Goal: Information Seeking & Learning: Compare options

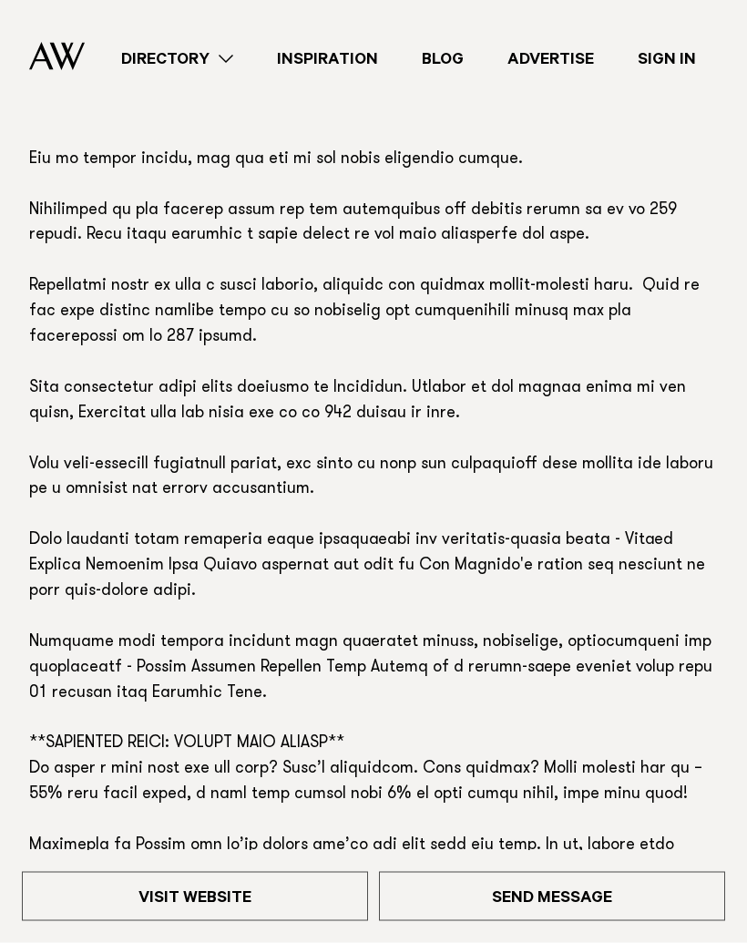
scroll to position [1189, 0]
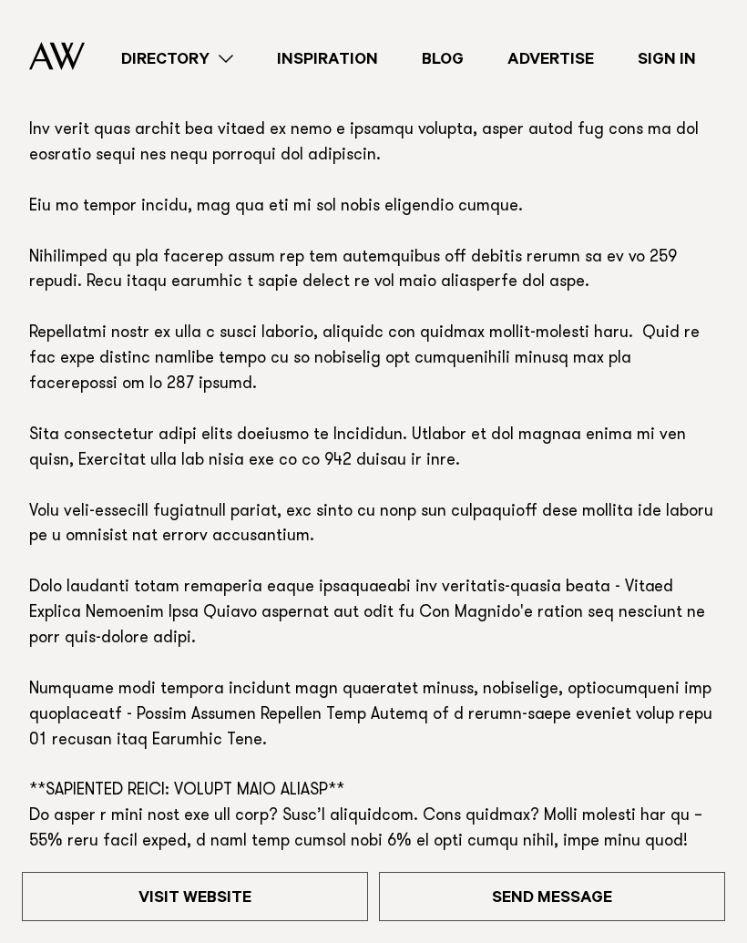
click at [142, 916] on link "Visit Website" at bounding box center [195, 896] width 346 height 49
click at [171, 46] on link "Directory" at bounding box center [177, 58] width 156 height 25
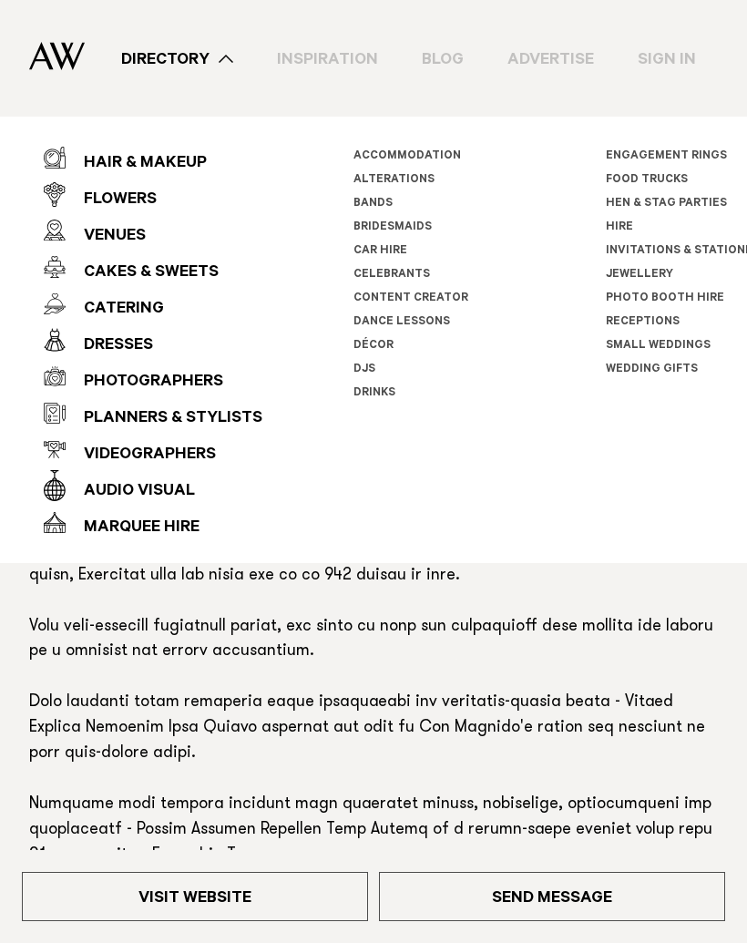
scroll to position [1069, 0]
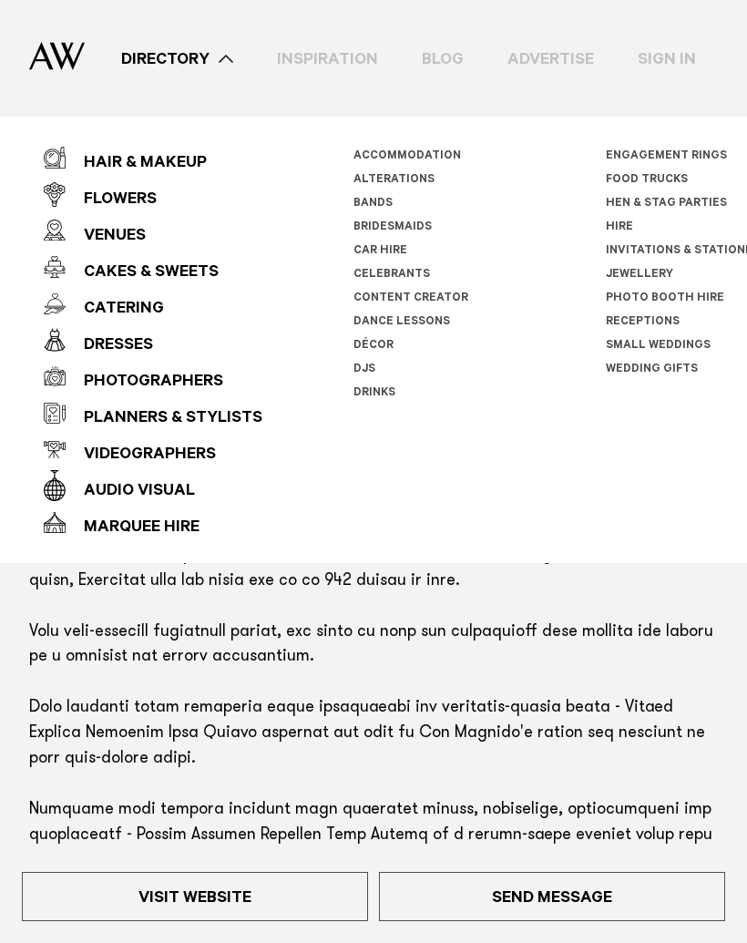
click at [382, 155] on link "Accommodation" at bounding box center [406, 156] width 107 height 13
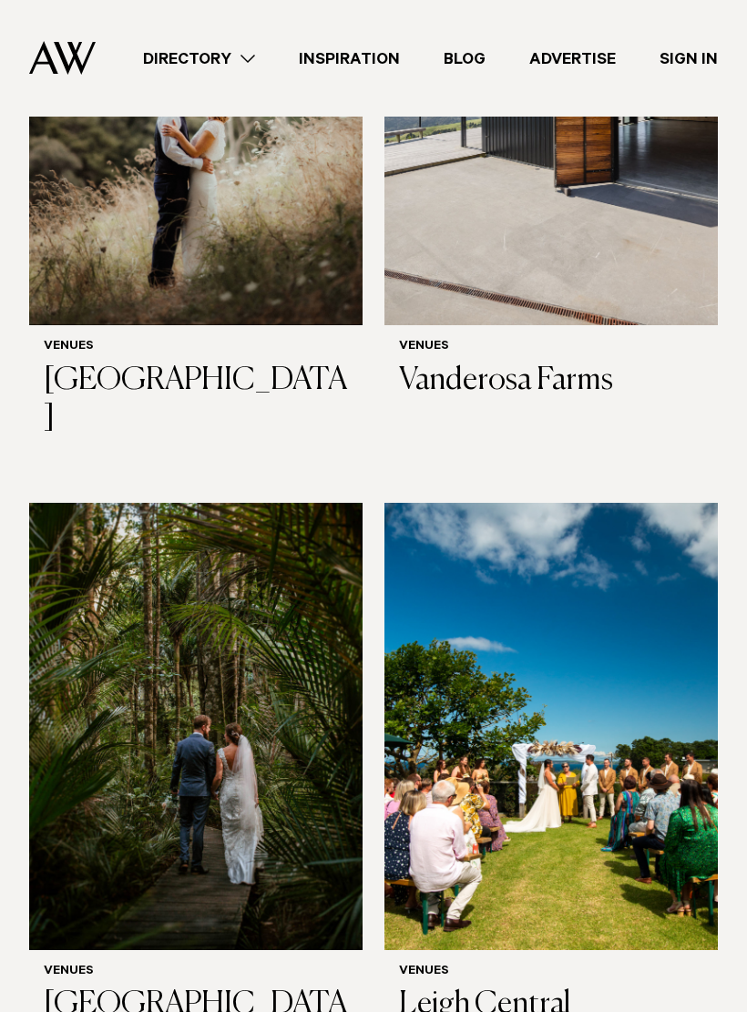
scroll to position [2775, 0]
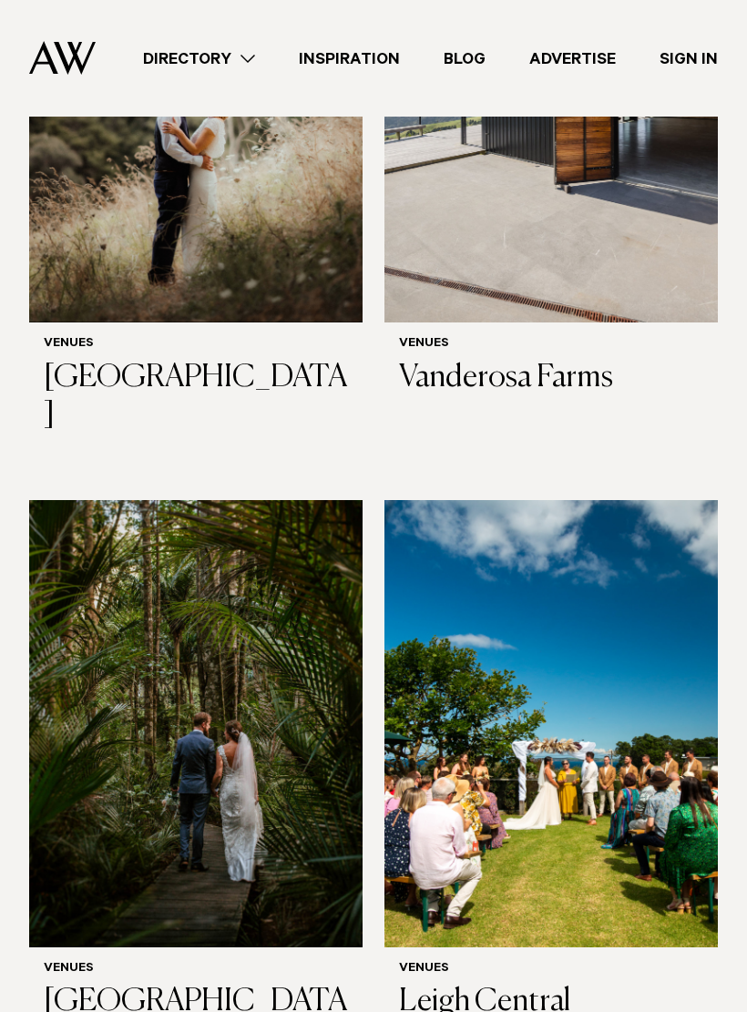
click at [278, 573] on img at bounding box center [195, 723] width 333 height 447
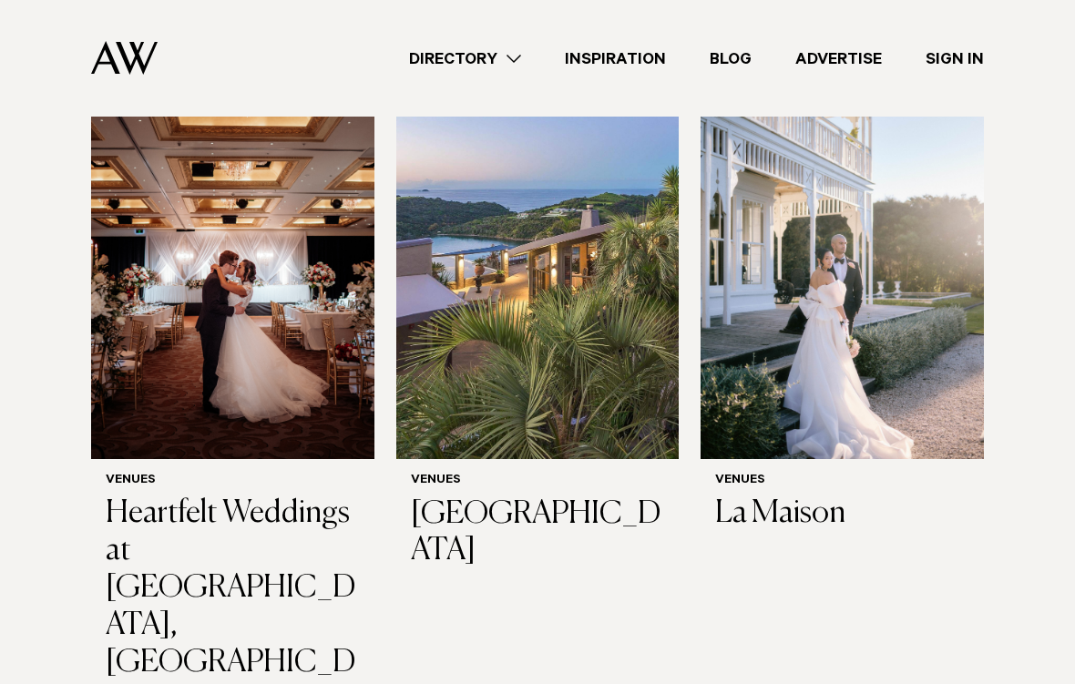
scroll to position [1352, 0]
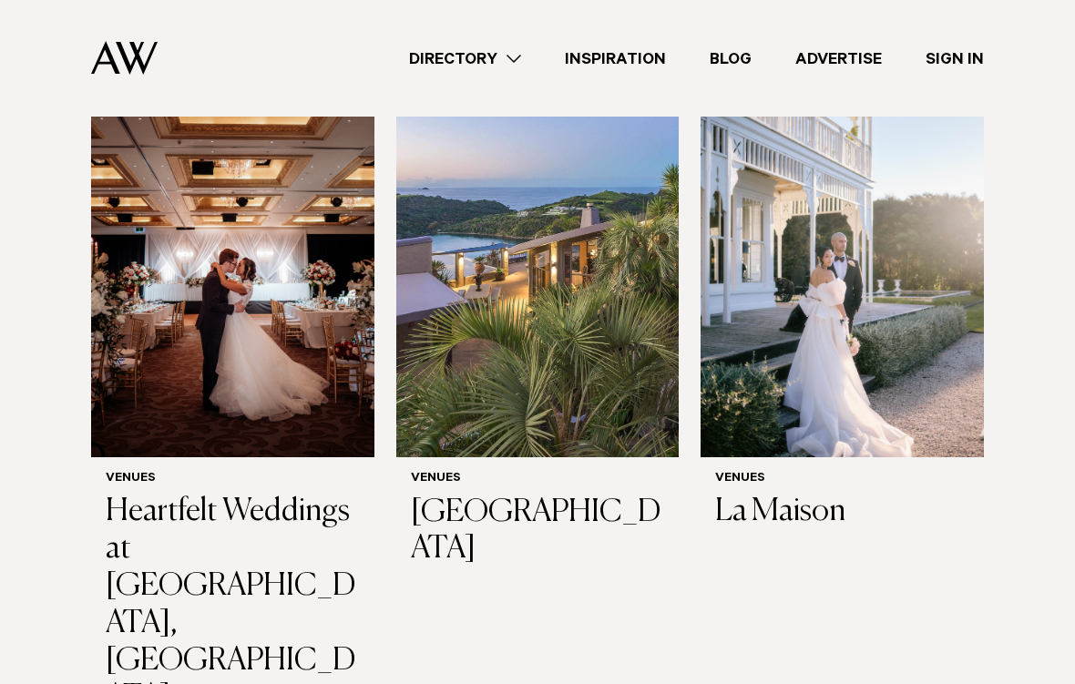
click at [577, 315] on img at bounding box center [537, 267] width 283 height 380
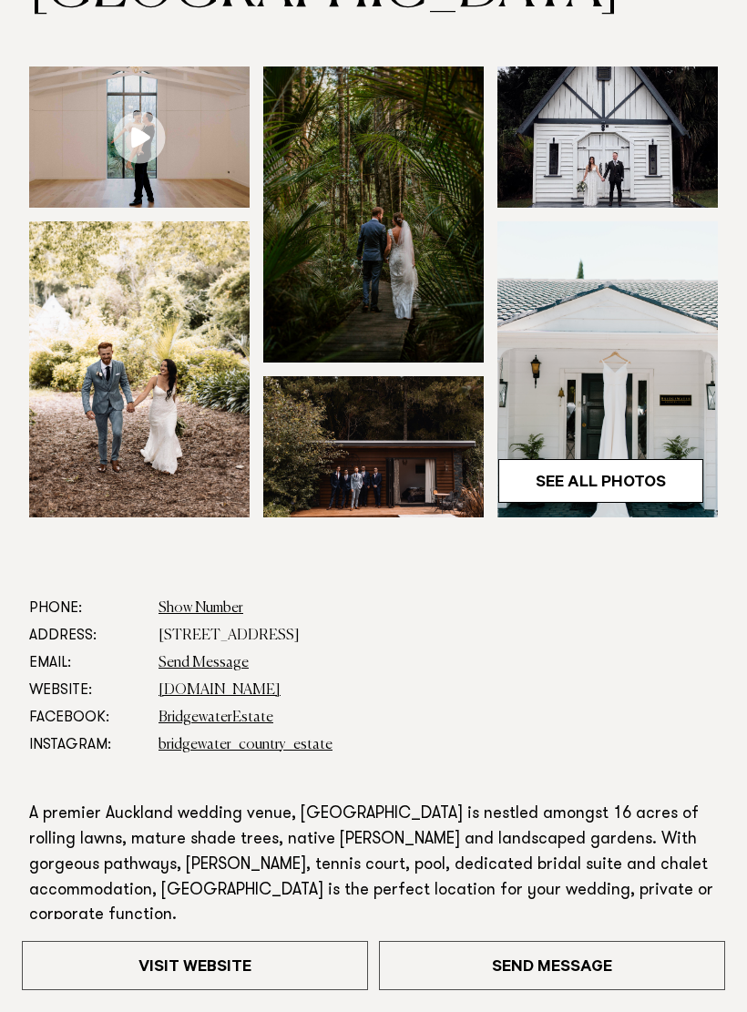
scroll to position [287, 0]
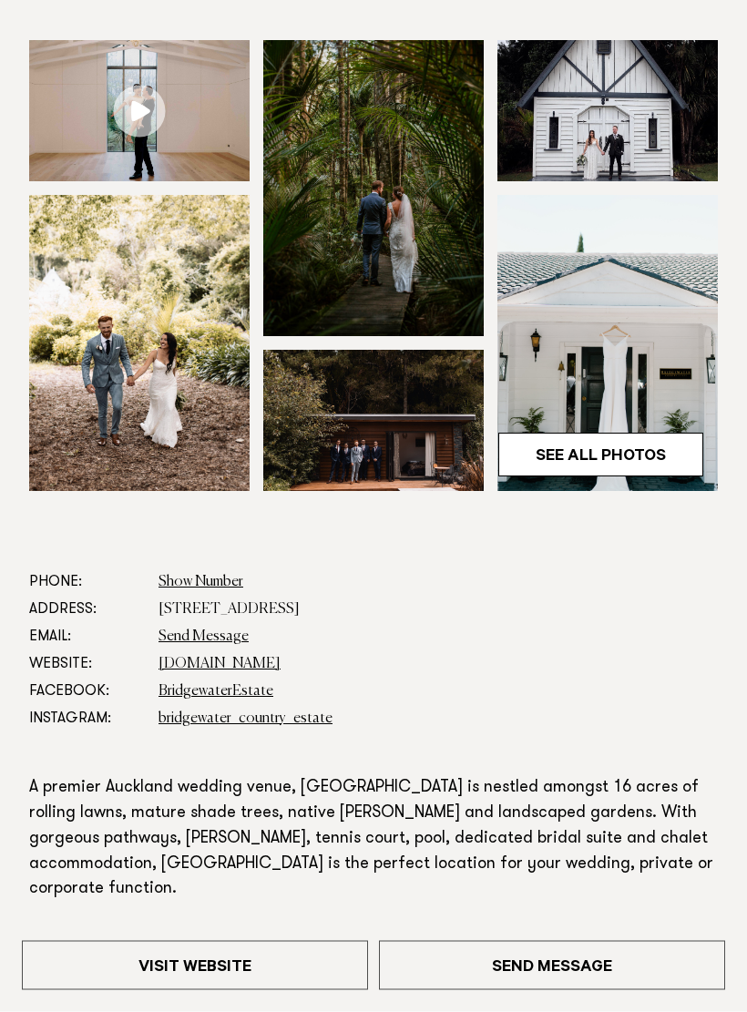
click at [190, 672] on link "www.bridgewaterestate.co.nz" at bounding box center [220, 665] width 122 height 15
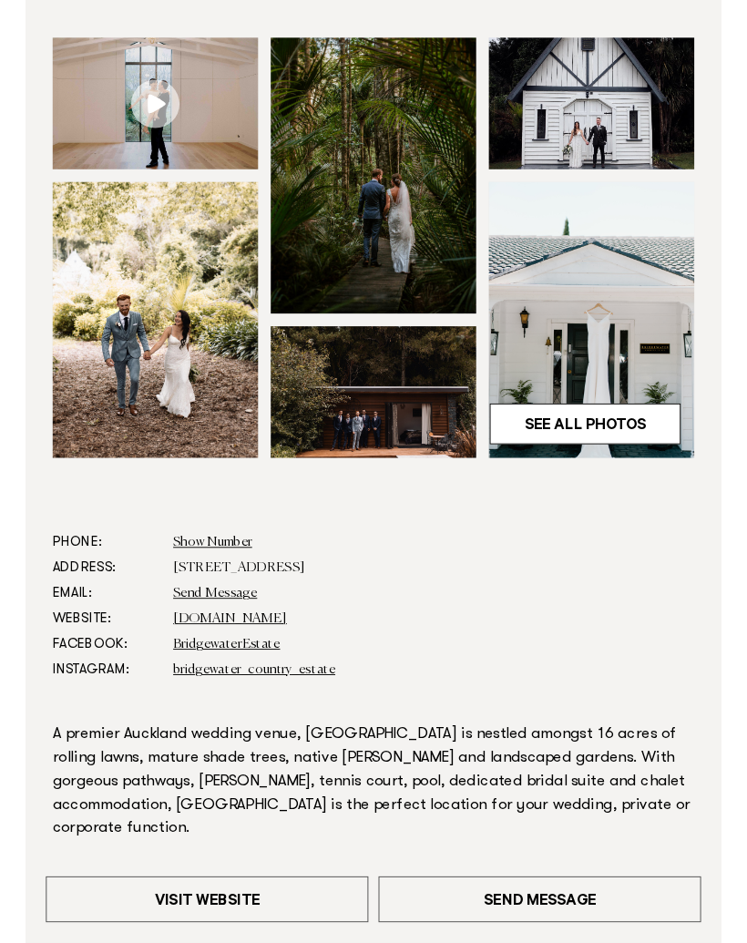
scroll to position [357, 0]
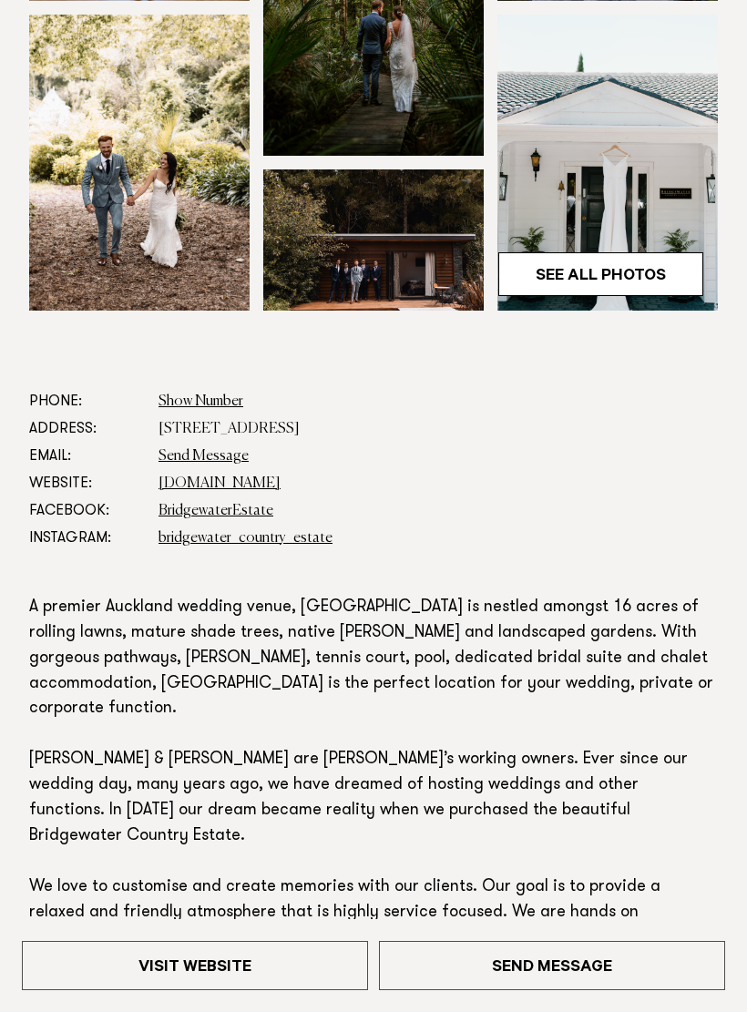
click at [293, 942] on link "Visit Website" at bounding box center [195, 965] width 346 height 49
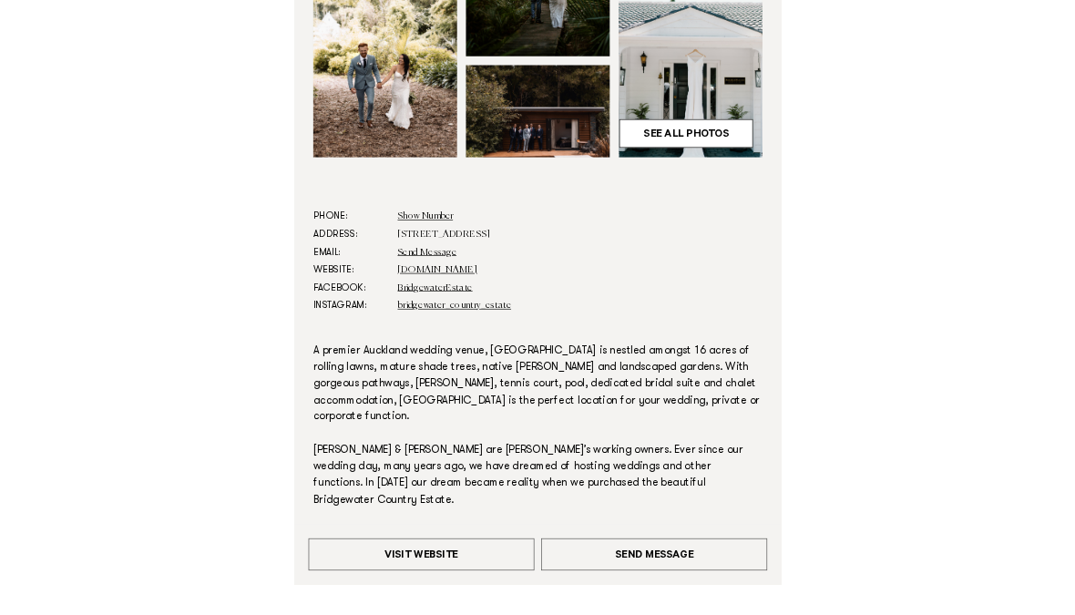
scroll to position [537, 0]
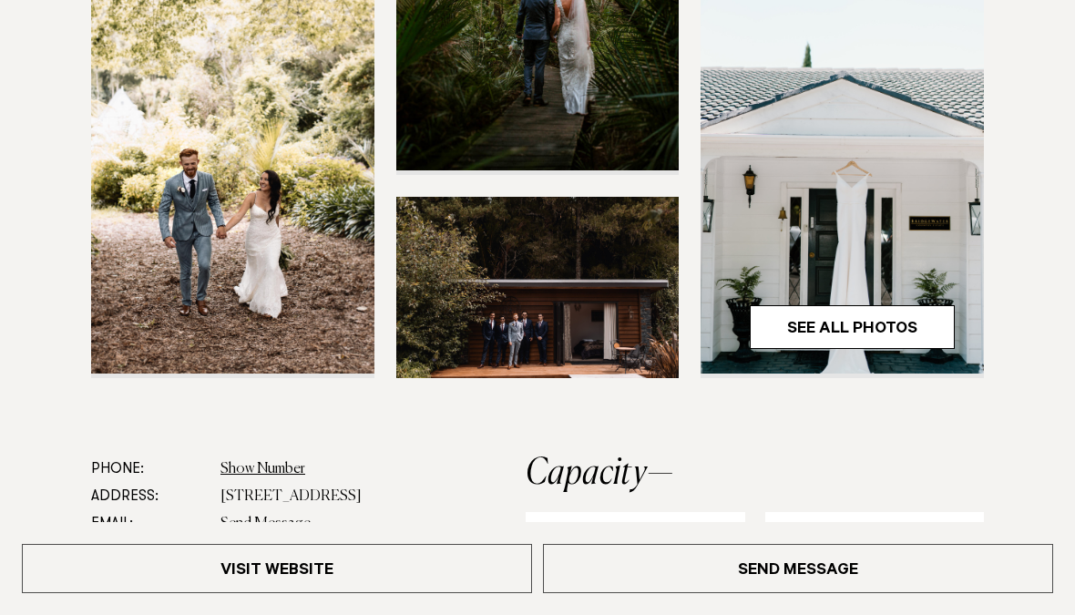
click at [746, 349] on link "See All Photos" at bounding box center [852, 327] width 205 height 44
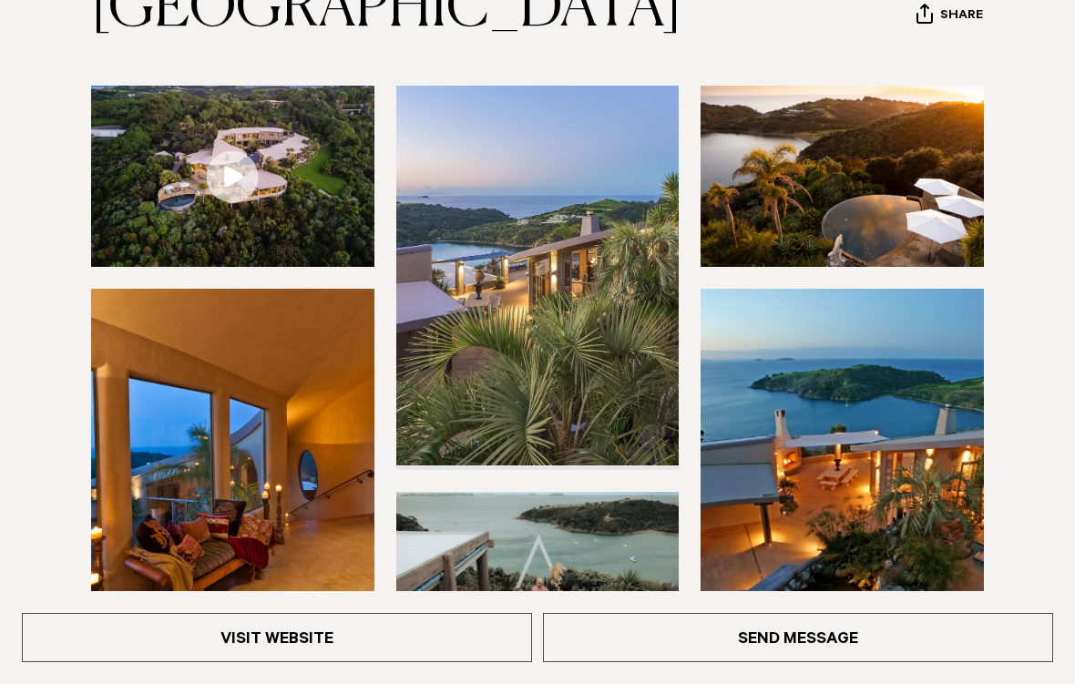
scroll to position [251, 0]
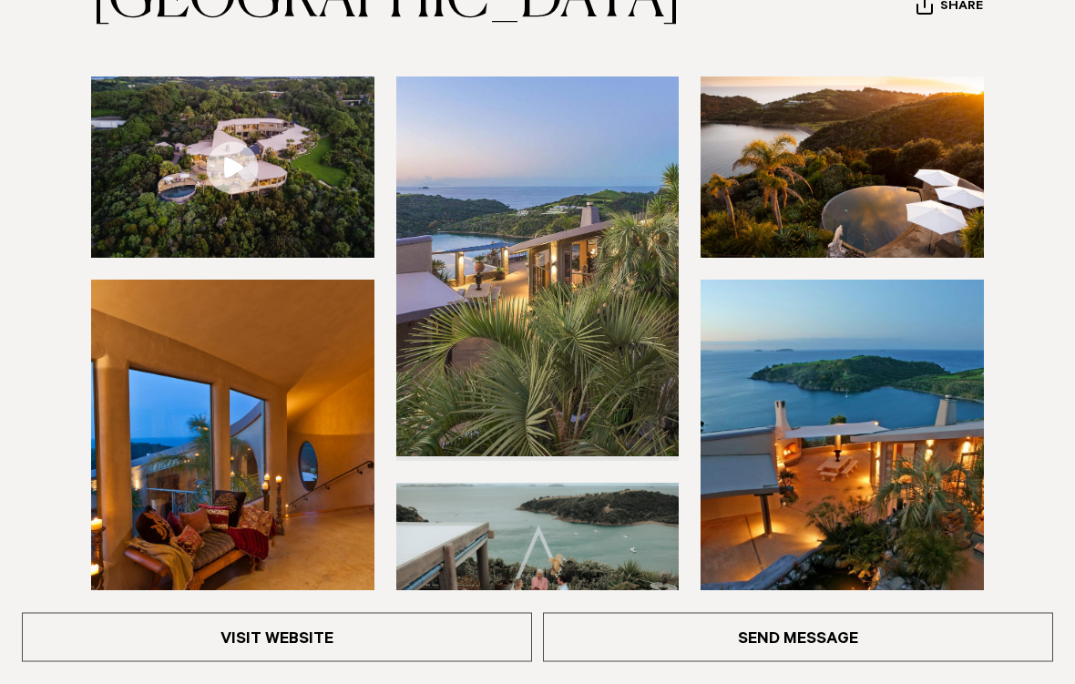
click at [139, 201] on img at bounding box center [232, 167] width 283 height 181
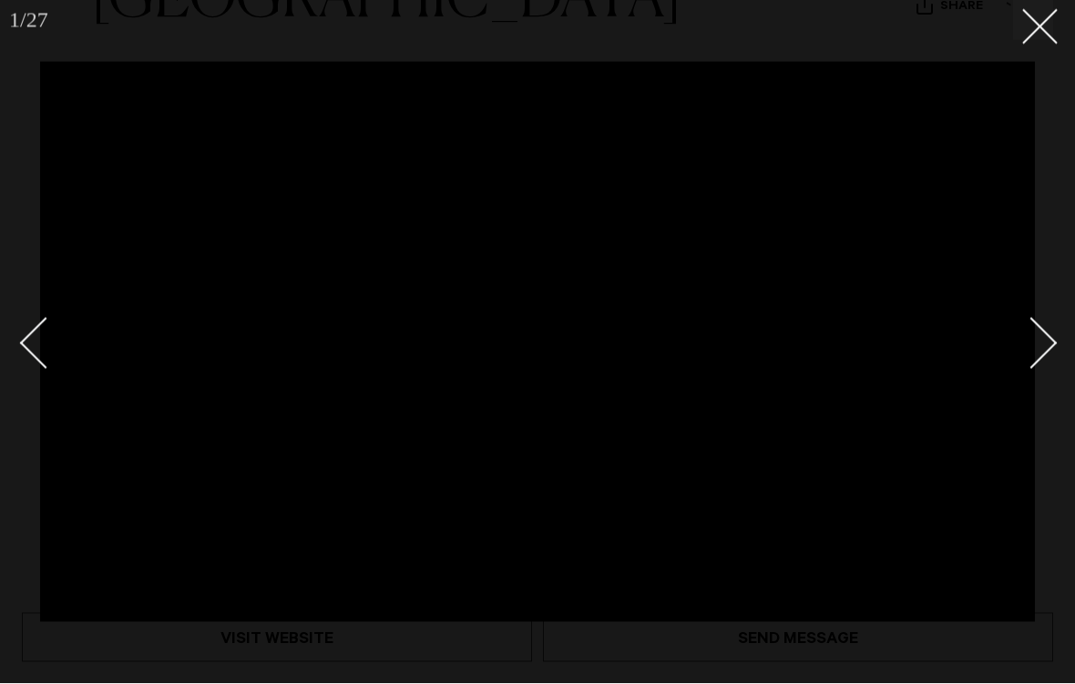
scroll to position [251, 0]
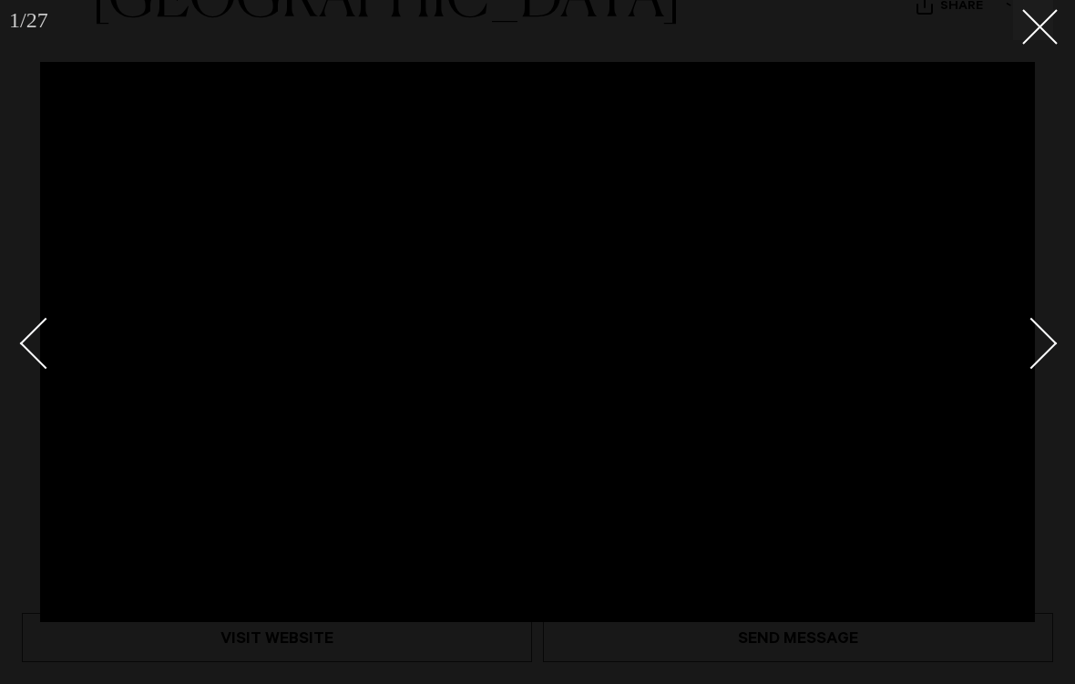
click at [1027, 15] on icon at bounding box center [1033, 20] width 22 height 22
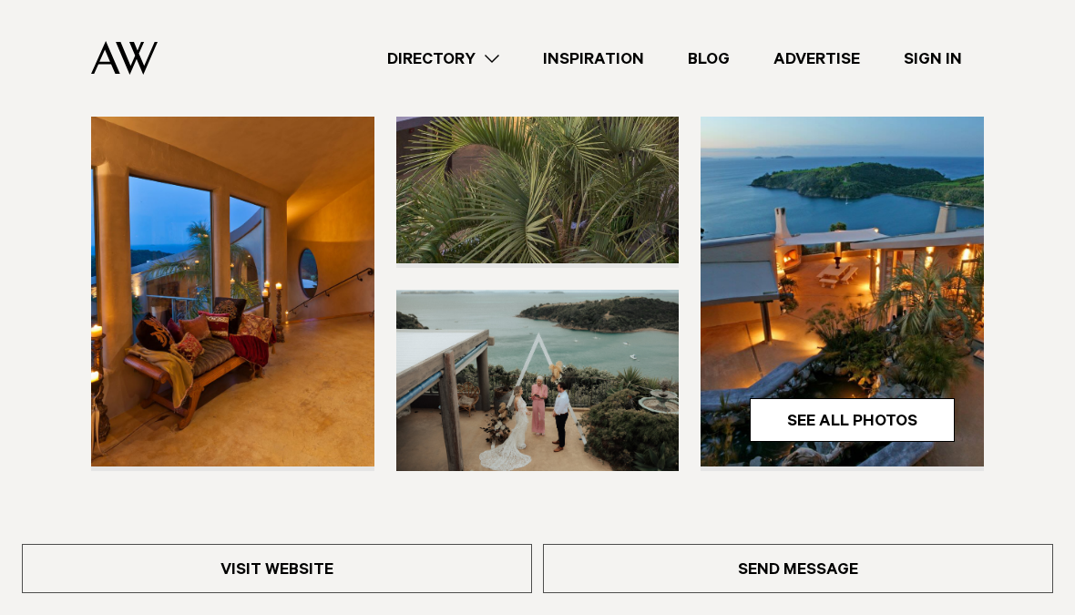
scroll to position [445, 0]
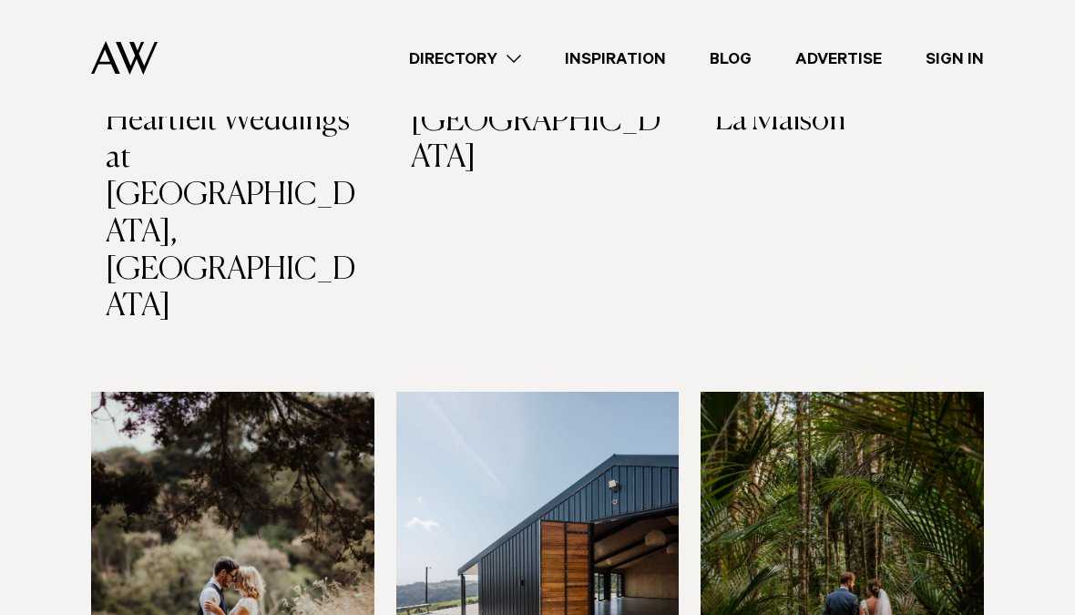
scroll to position [1743, 0]
click at [159, 392] on img at bounding box center [232, 582] width 283 height 380
click at [435, 468] on img at bounding box center [537, 582] width 283 height 380
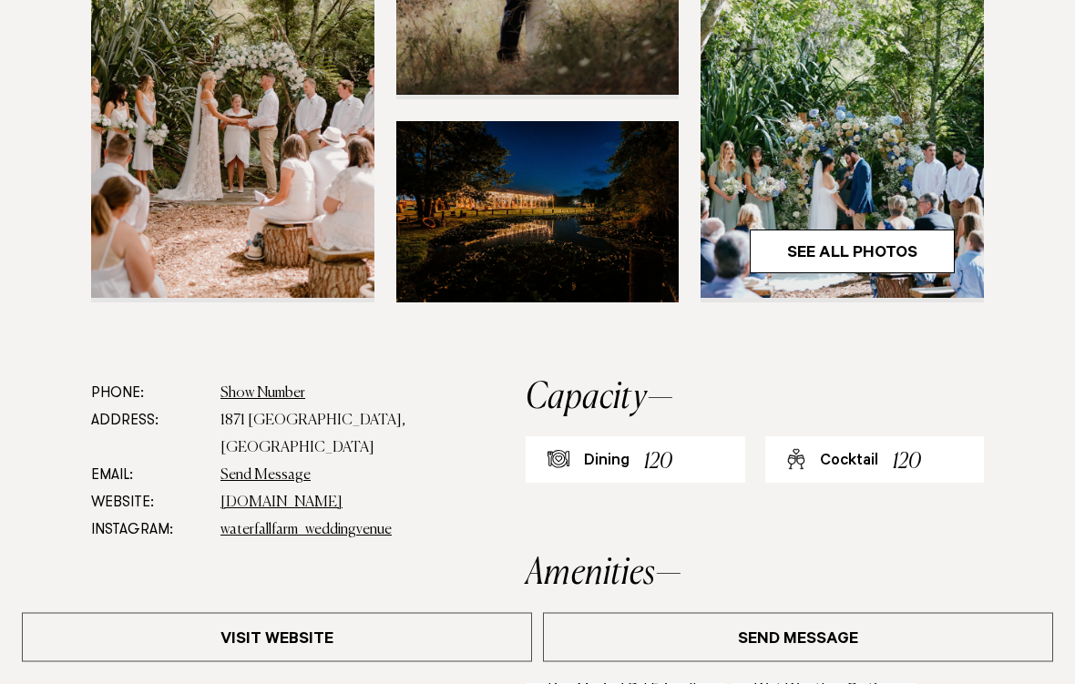
scroll to position [614, 0]
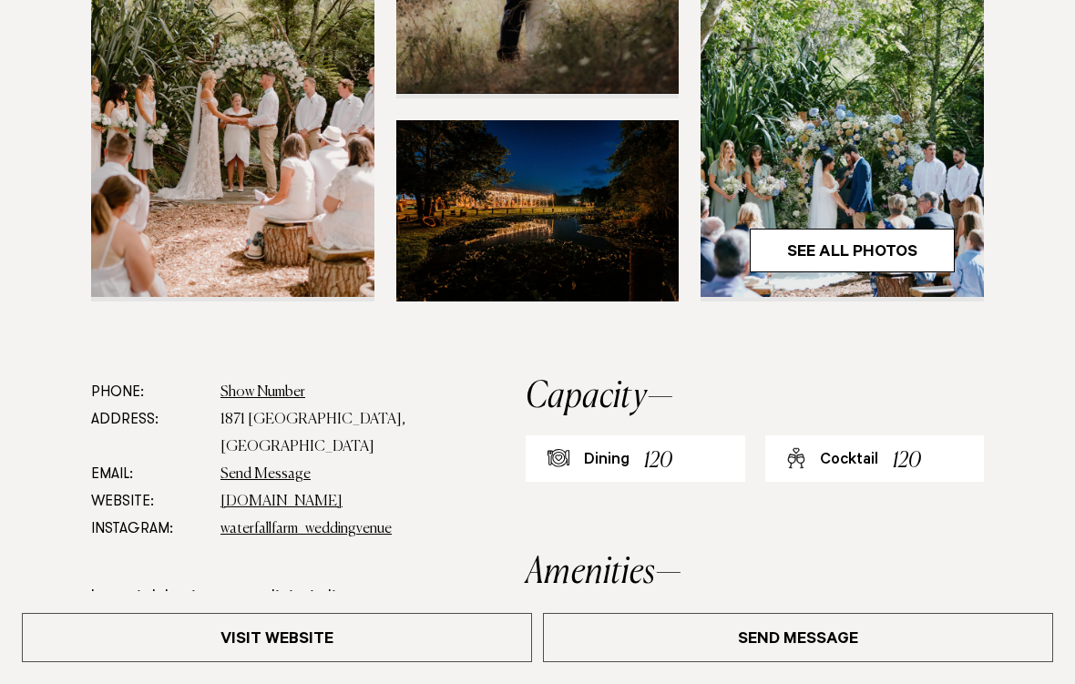
click at [226, 614] on link "Visit Website" at bounding box center [277, 637] width 510 height 49
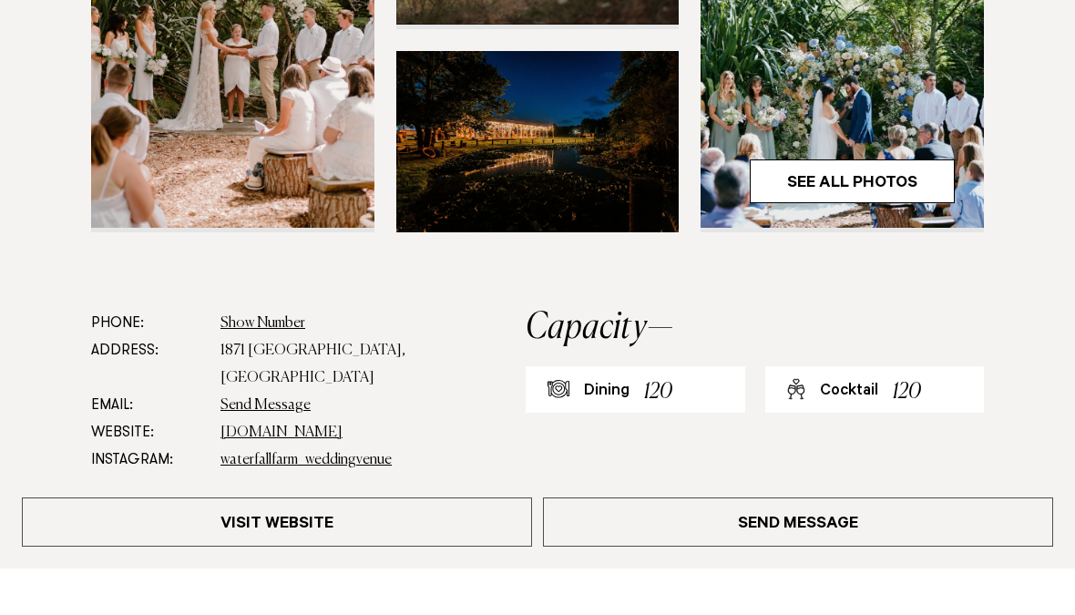
scroll to position [683, 0]
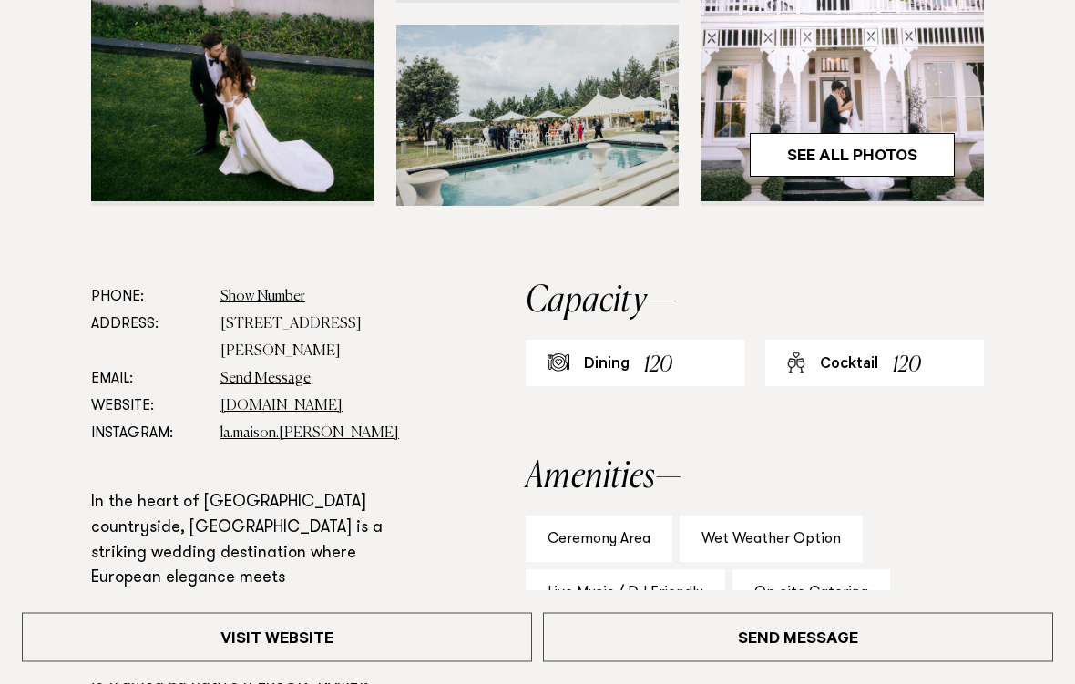
scroll to position [710, 0]
click at [250, 614] on link "Visit Website" at bounding box center [277, 637] width 510 height 49
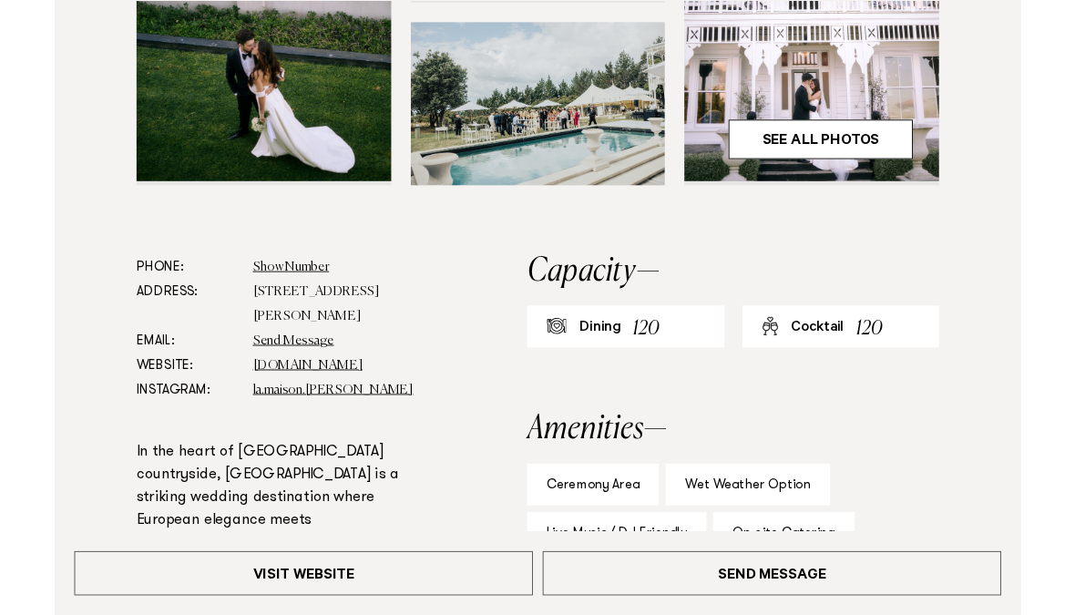
scroll to position [779, 0]
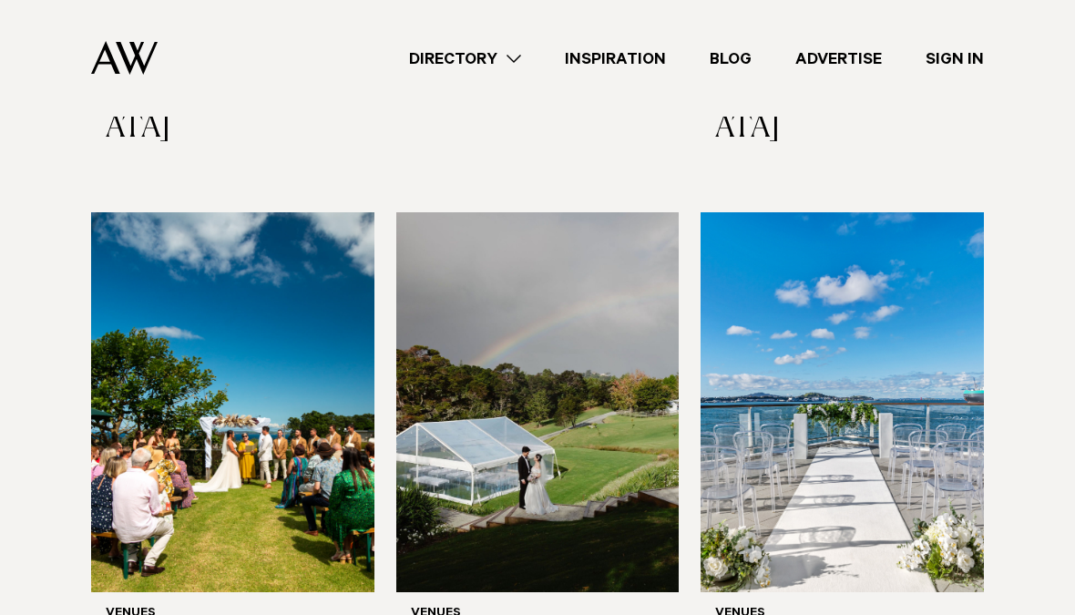
scroll to position [2448, 0]
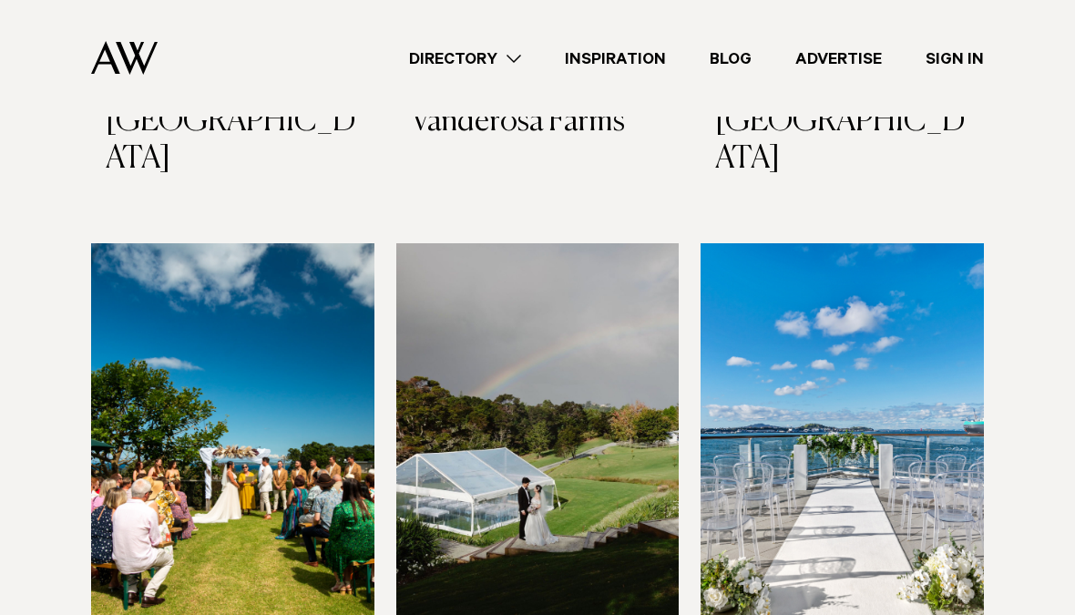
click at [519, 56] on link "Directory" at bounding box center [465, 58] width 156 height 25
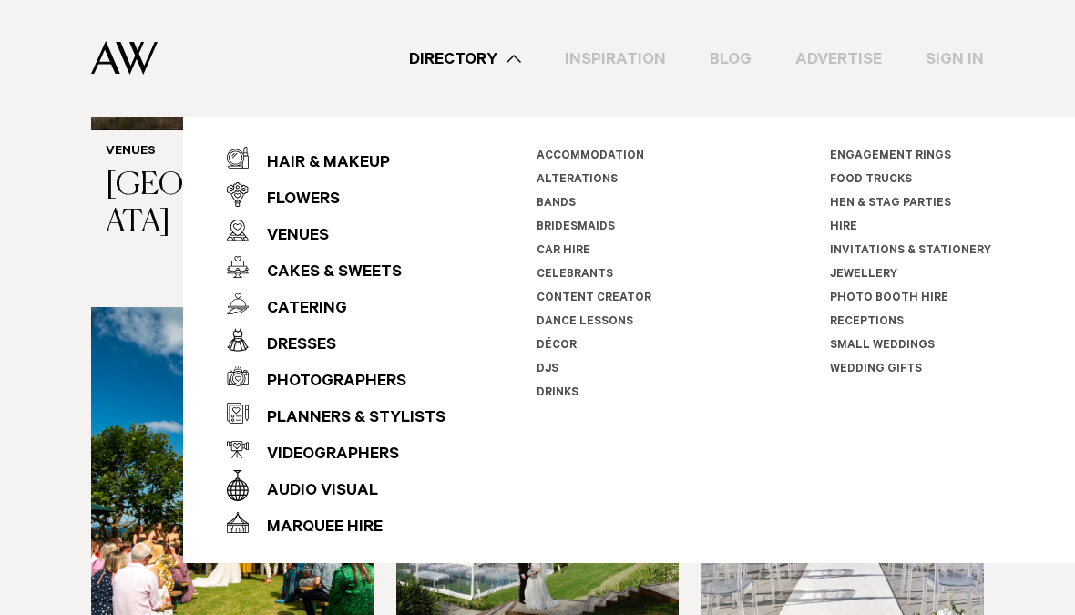
scroll to position [2378, 0]
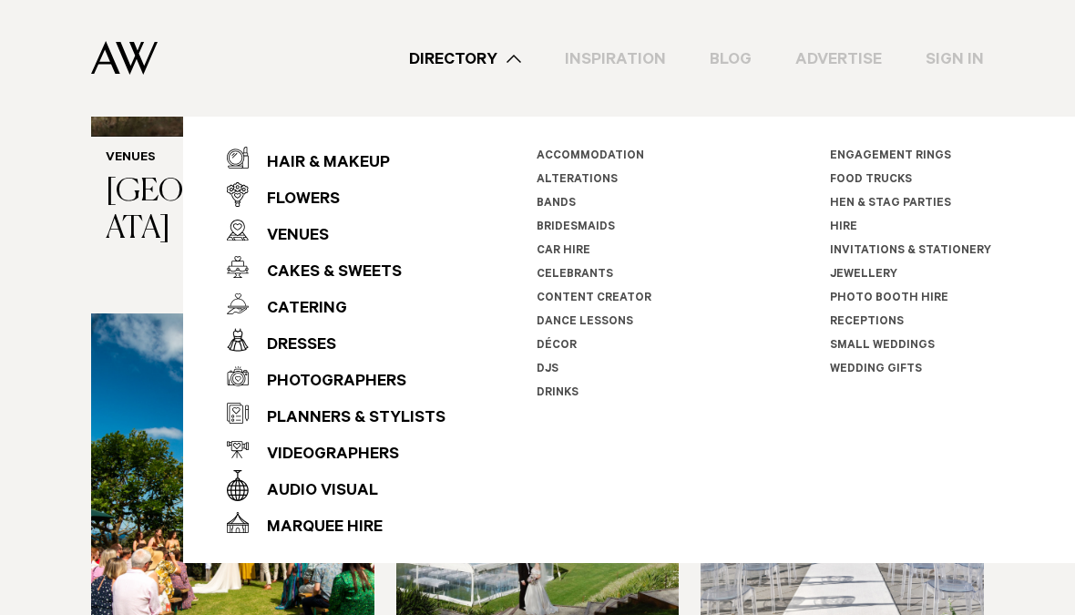
click at [301, 237] on div "Venues" at bounding box center [289, 237] width 80 height 36
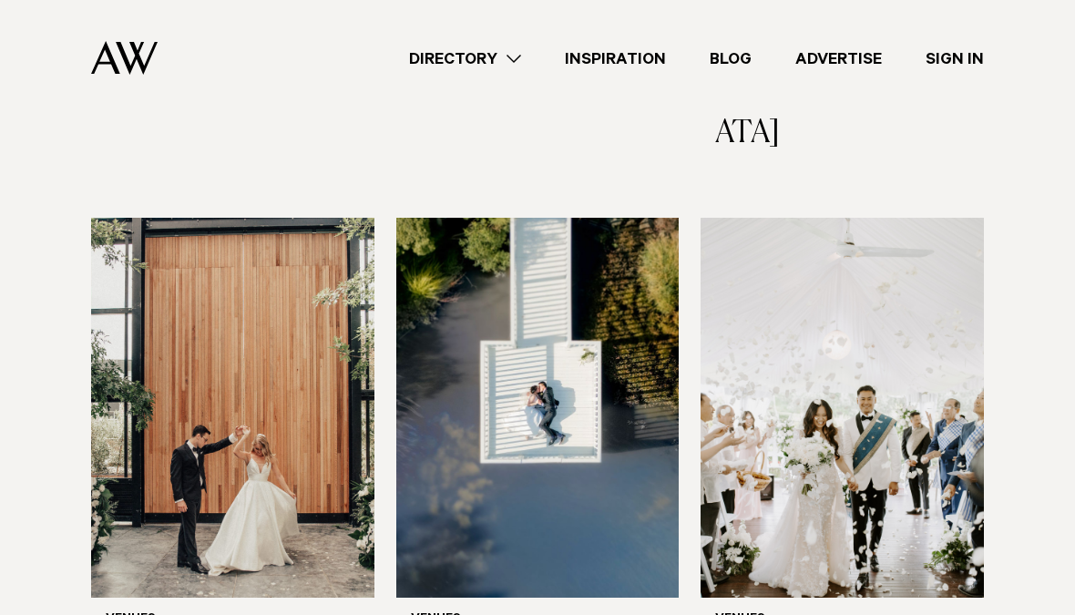
scroll to position [2440, 0]
click at [765, 280] on img at bounding box center [842, 408] width 283 height 380
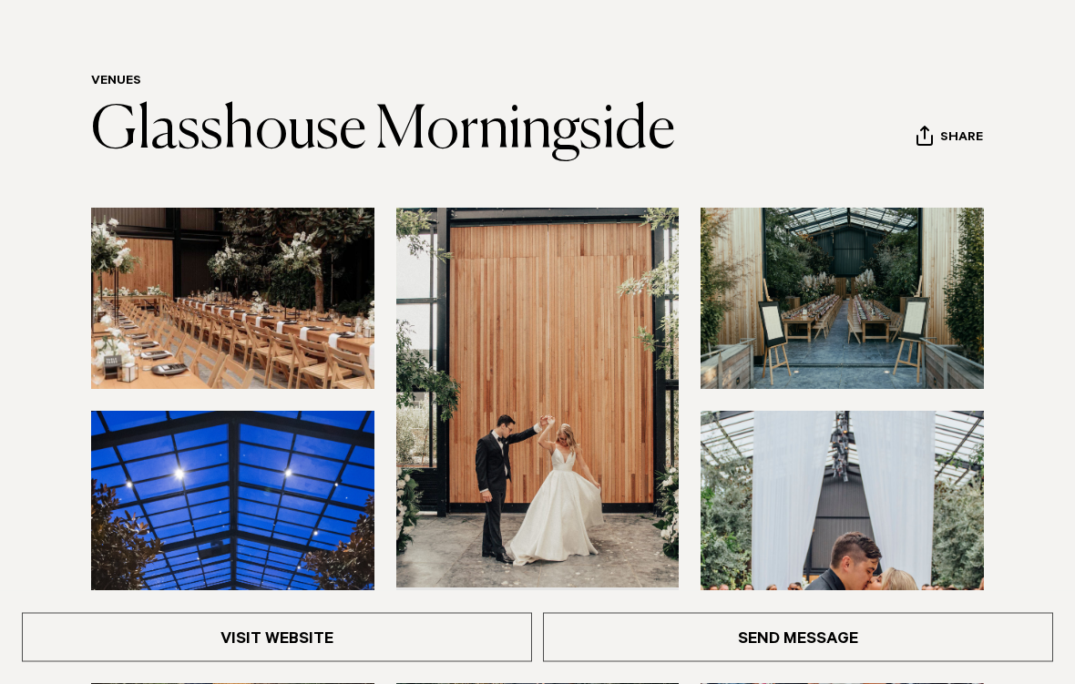
scroll to position [122, 0]
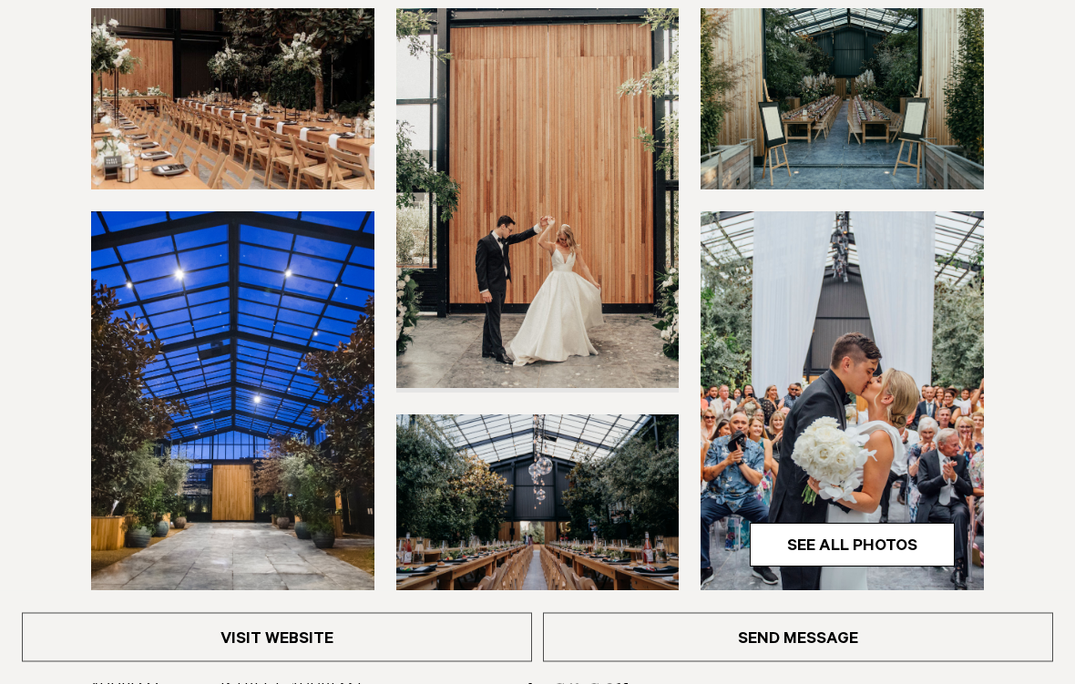
click at [275, 662] on link "Visit Website" at bounding box center [277, 637] width 510 height 49
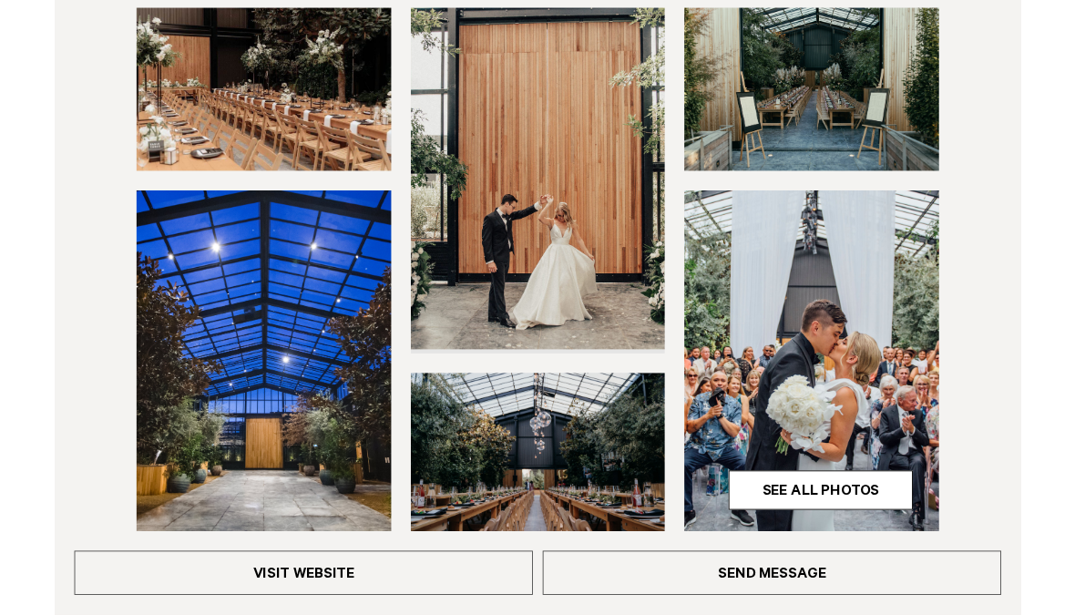
scroll to position [343, 0]
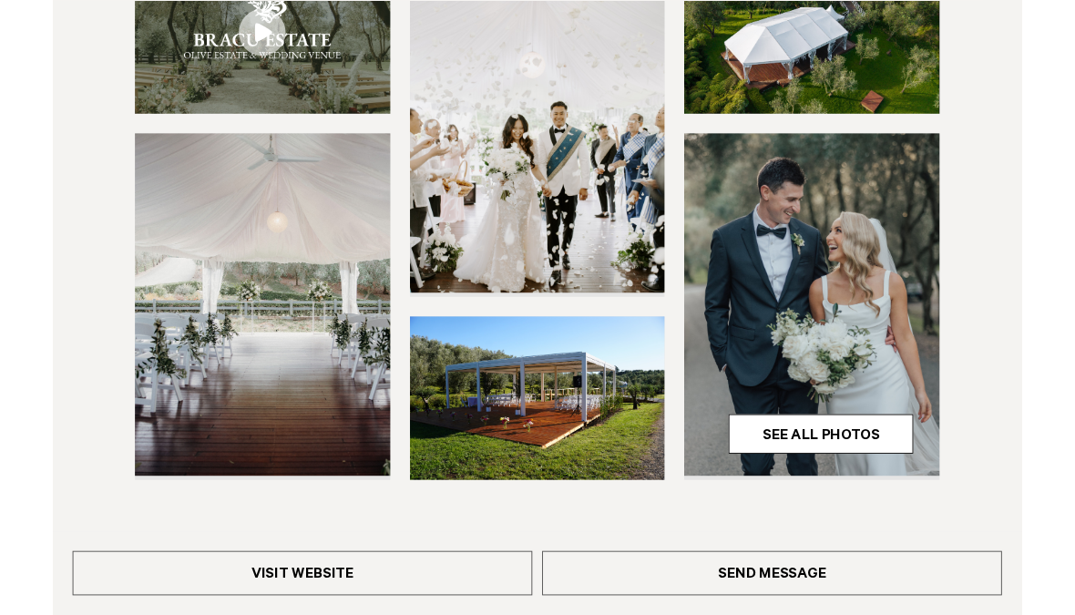
scroll to position [451, 0]
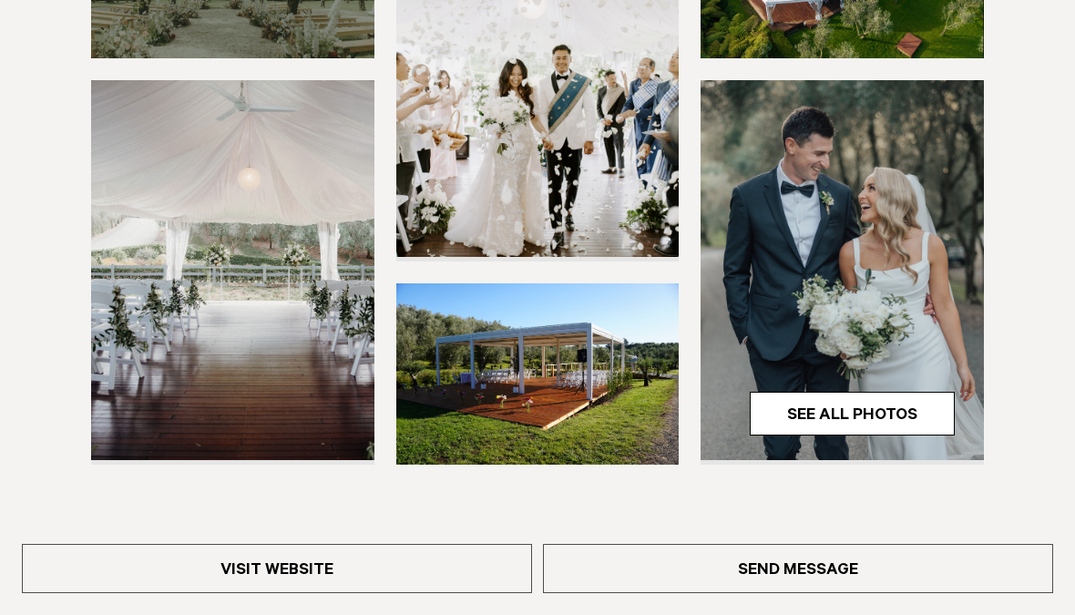
click at [374, 593] on link "Visit Website" at bounding box center [277, 568] width 510 height 49
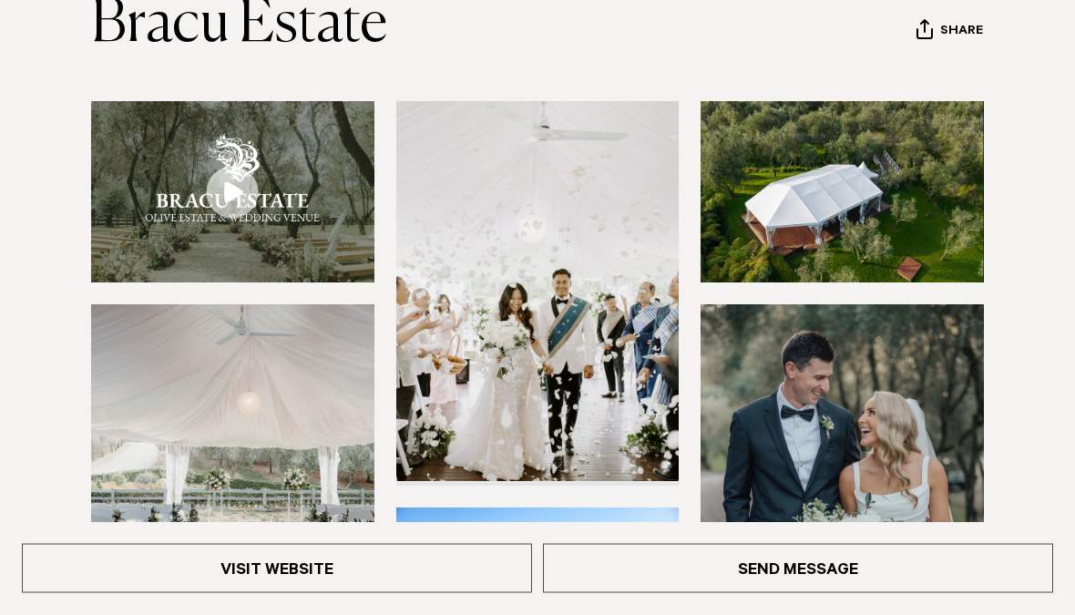
scroll to position [0, 0]
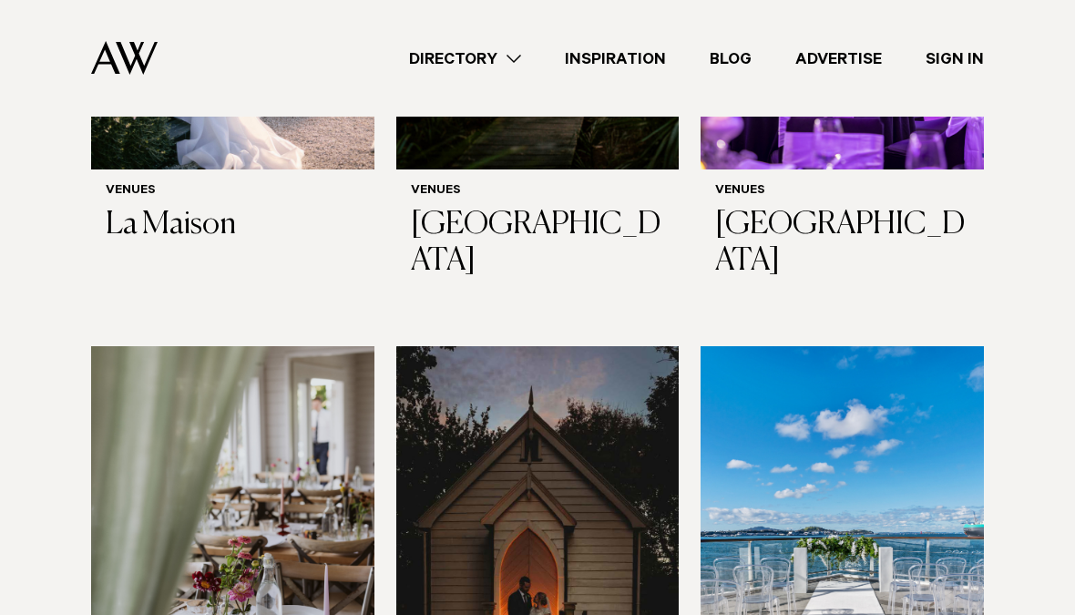
scroll to position [6266, 0]
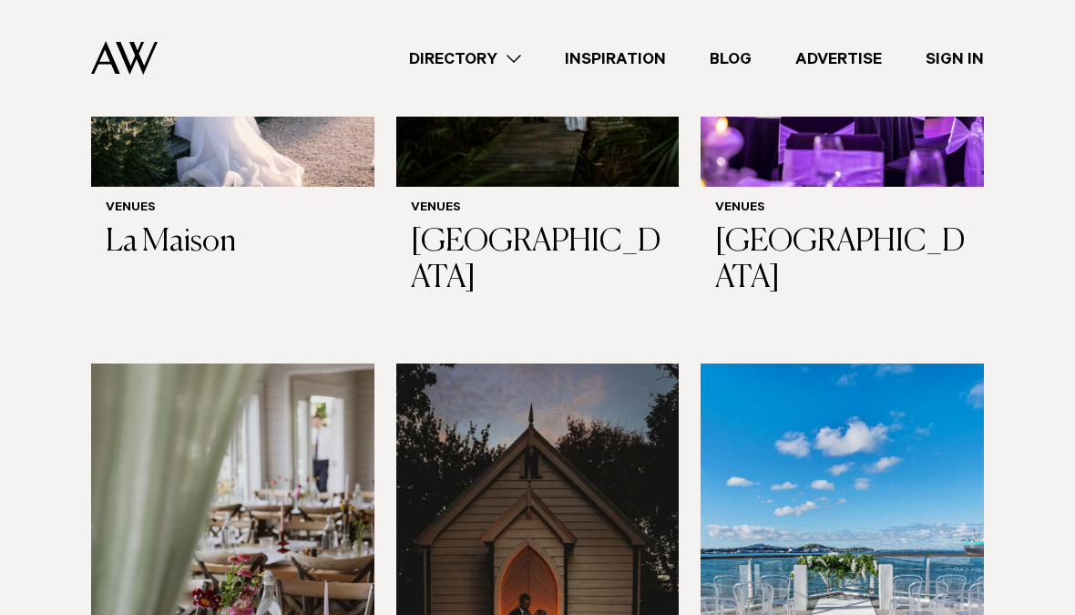
click at [305, 363] on img at bounding box center [232, 553] width 283 height 380
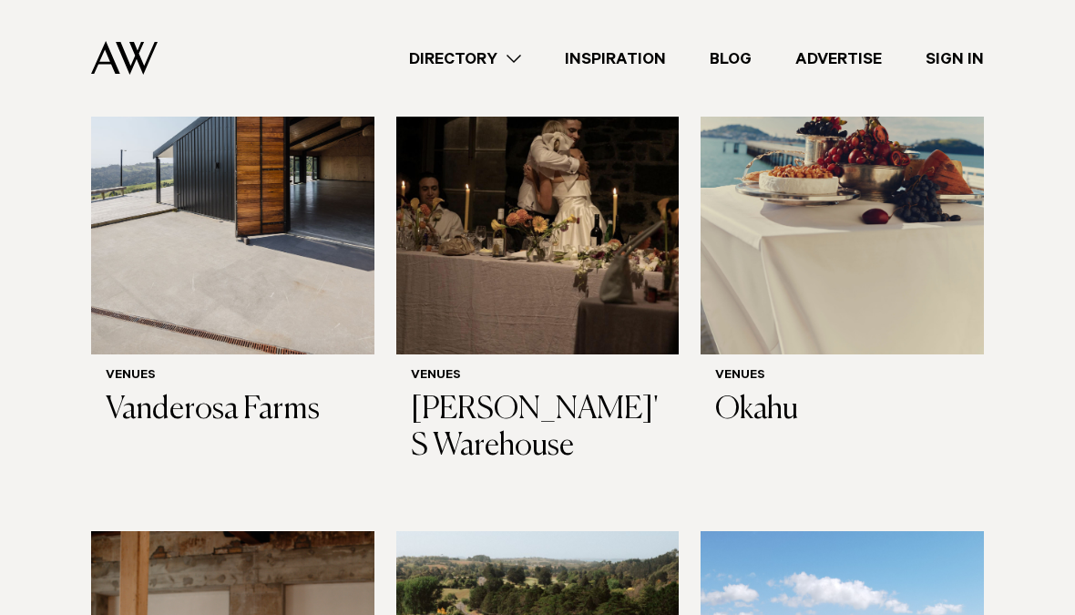
scroll to position [7234, 0]
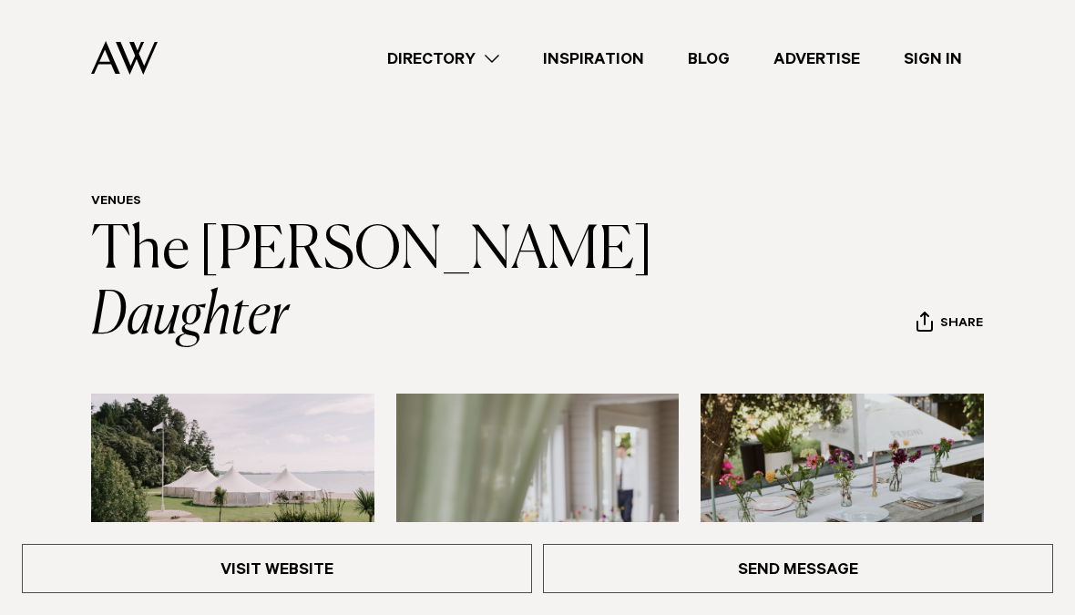
click at [460, 582] on link "Visit Website" at bounding box center [277, 568] width 510 height 49
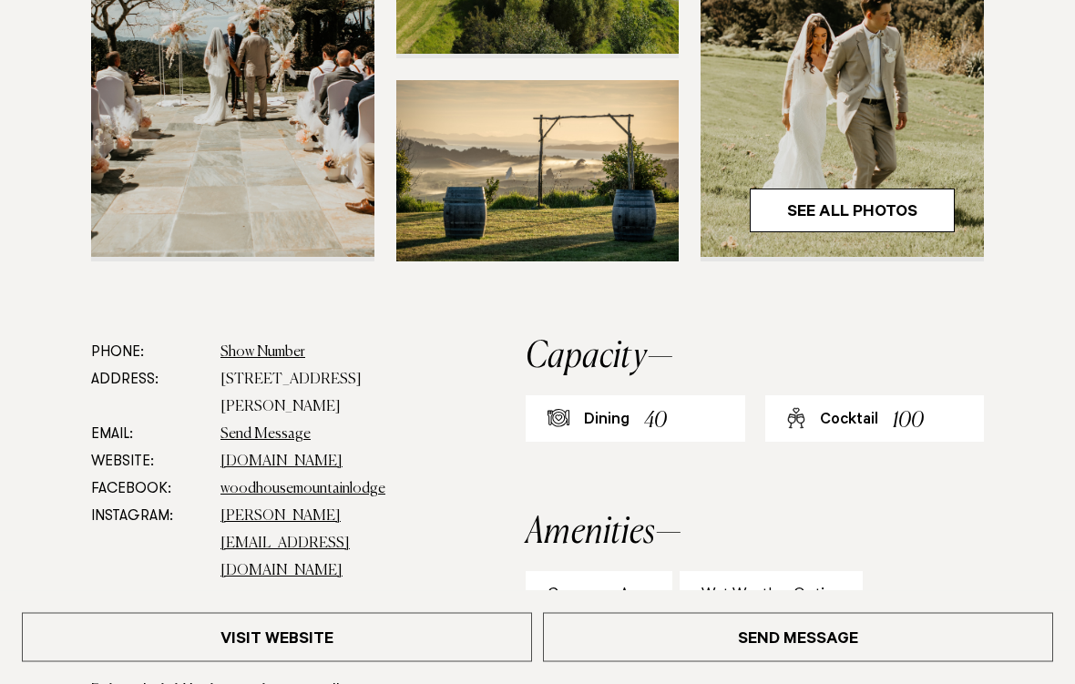
scroll to position [720, 0]
click at [489, 614] on link "Visit Website" at bounding box center [277, 637] width 510 height 49
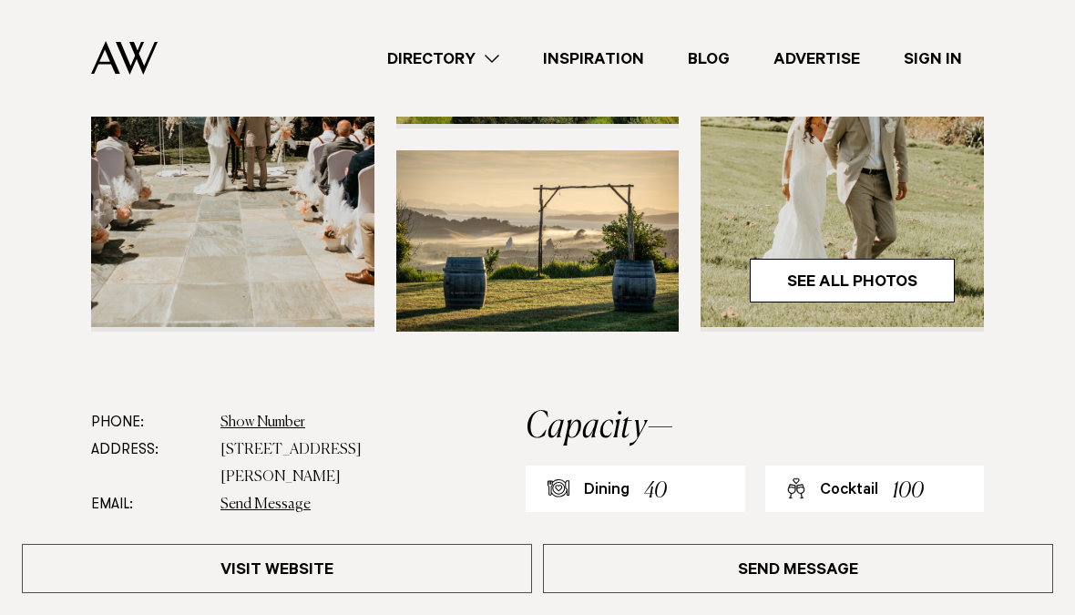
scroll to position [641, 0]
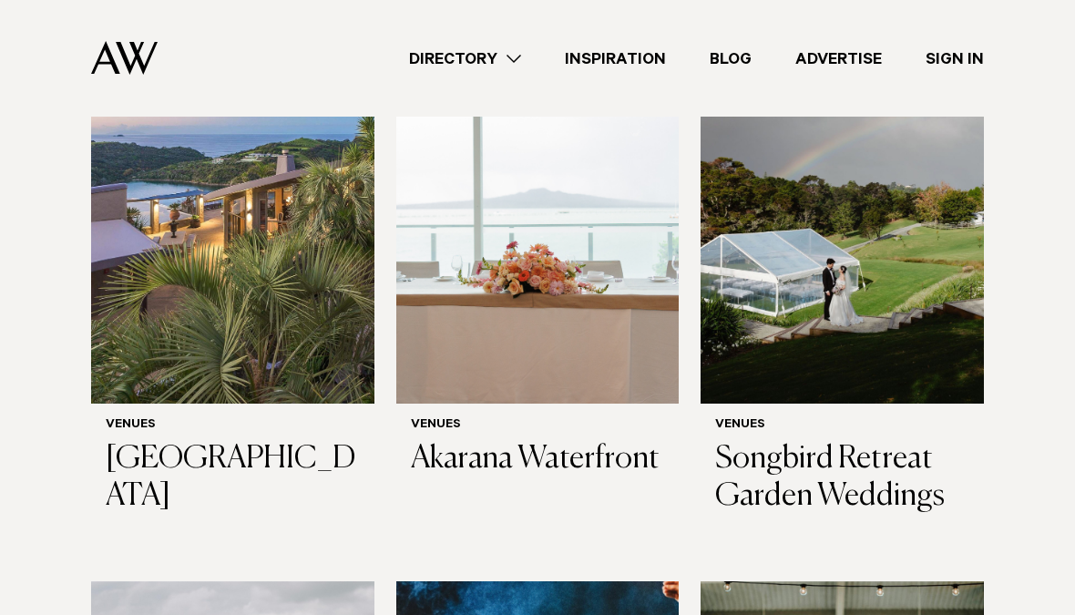
scroll to position [4935, 0]
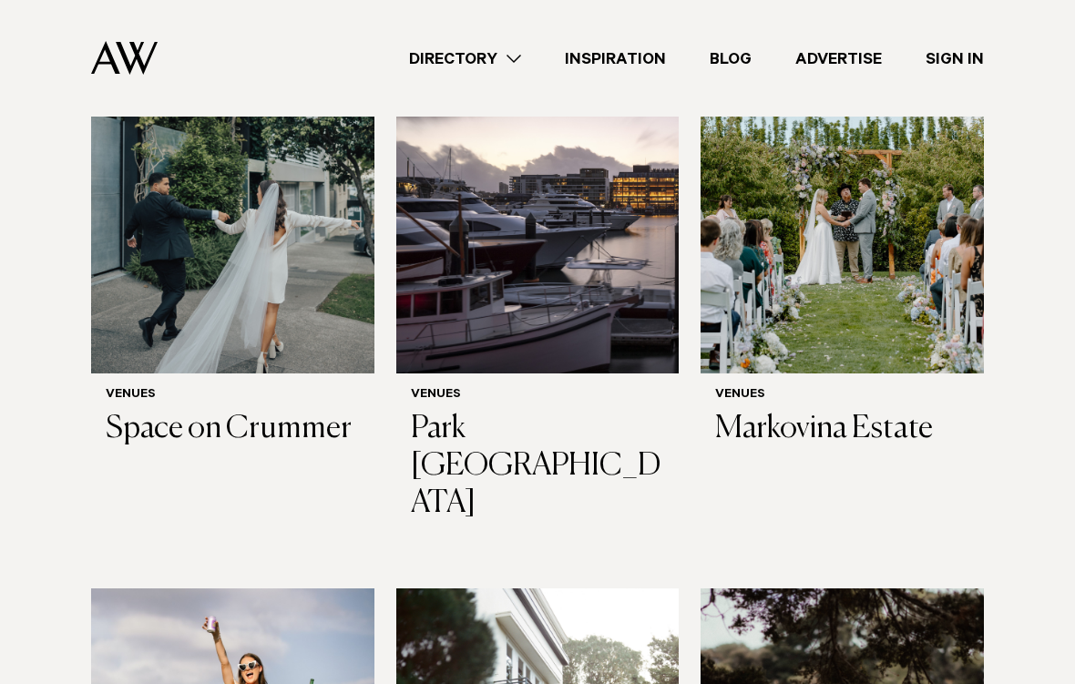
scroll to position [3221, 0]
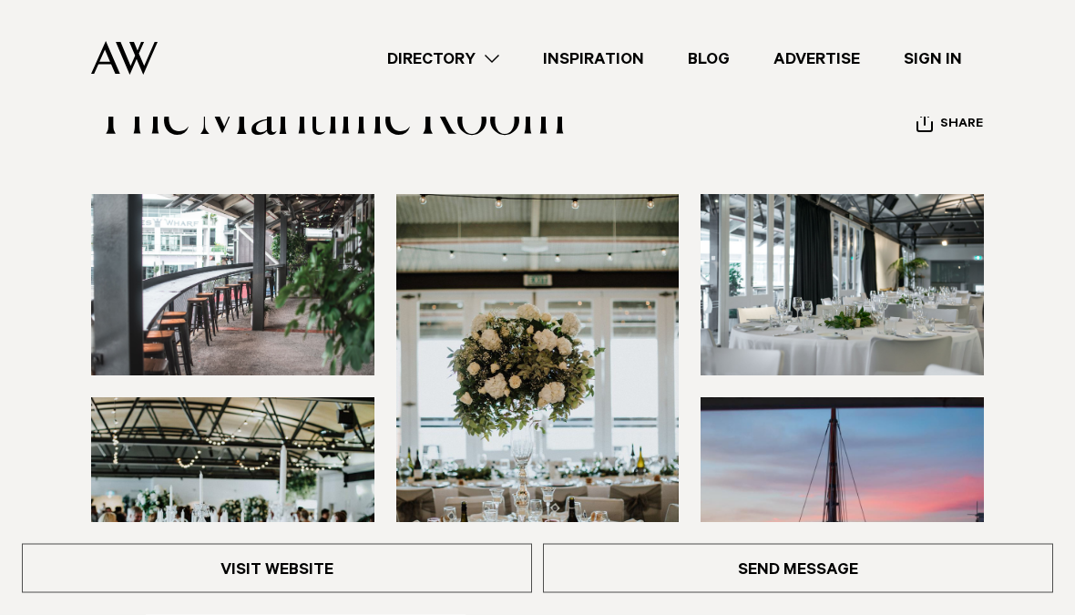
scroll to position [131, 0]
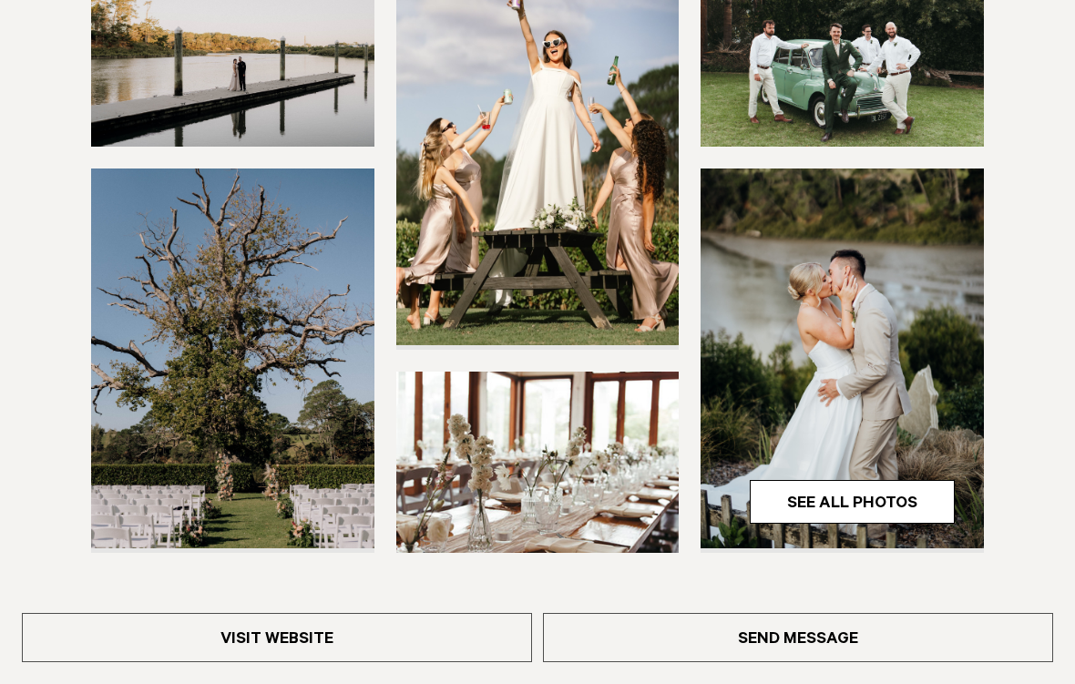
scroll to position [435, 0]
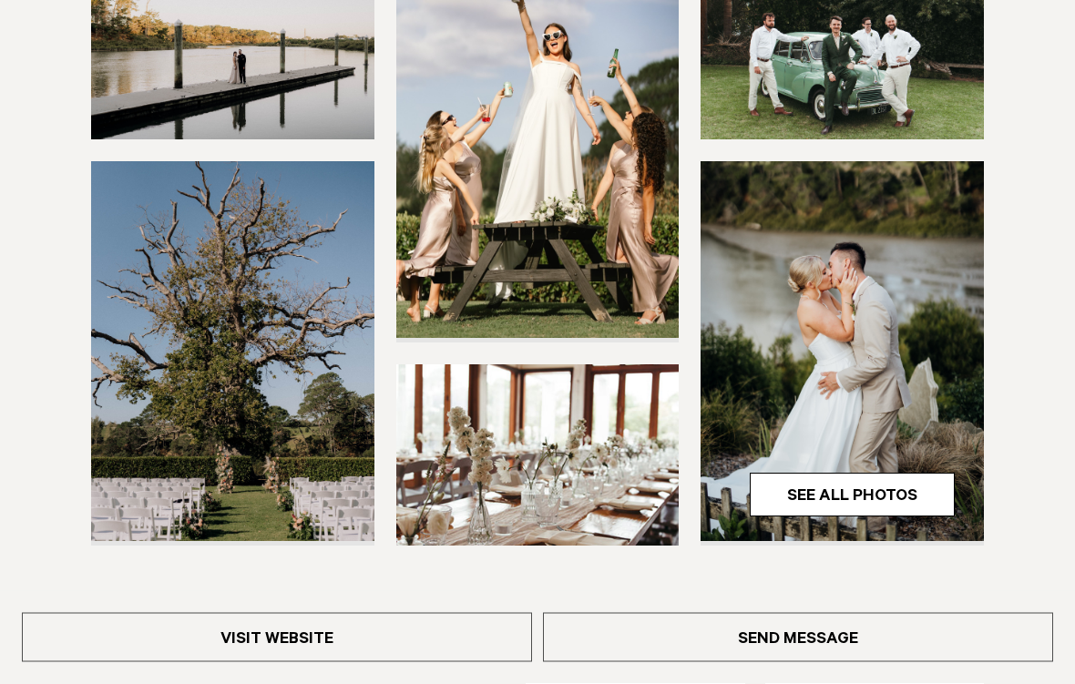
click at [480, 614] on link "Visit Website" at bounding box center [277, 637] width 510 height 49
